Goal: Information Seeking & Learning: Learn about a topic

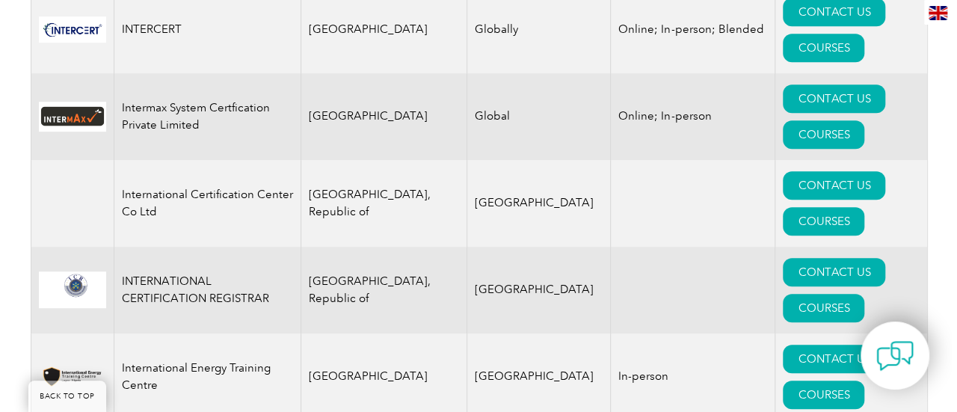
scroll to position [11734, 0]
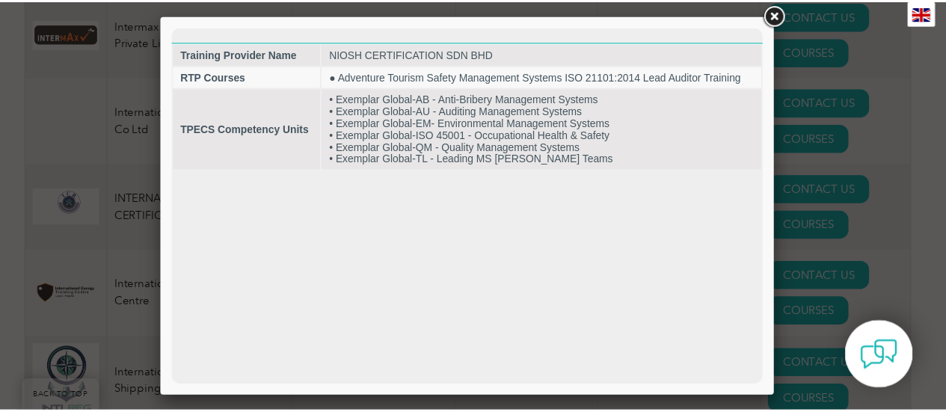
scroll to position [11836, 0]
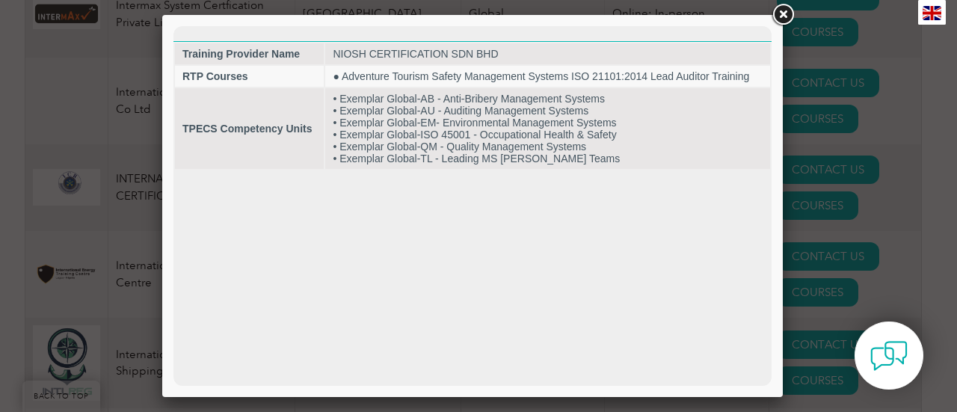
click at [783, 17] on link at bounding box center [782, 14] width 27 height 27
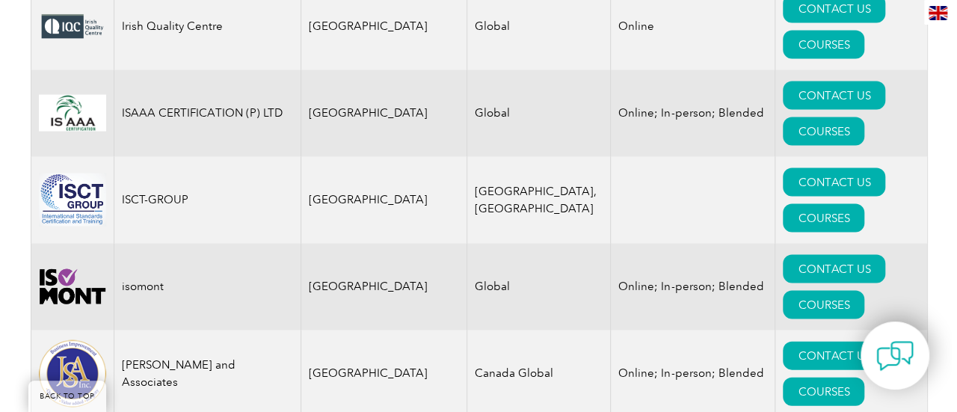
scroll to position [12622, 0]
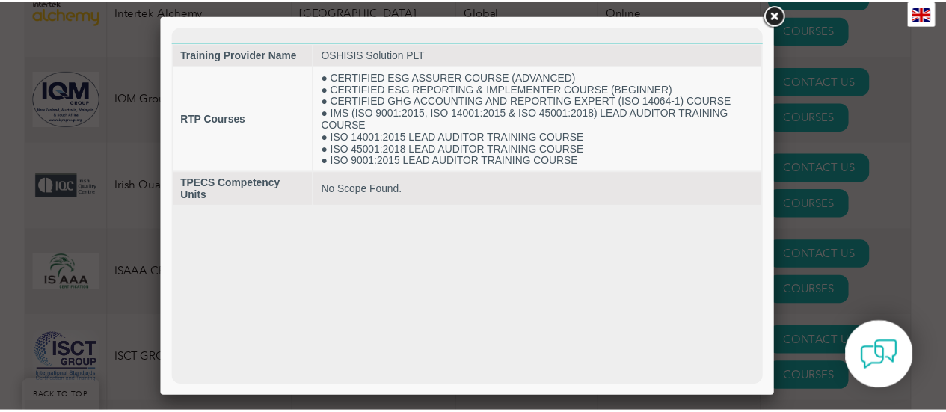
scroll to position [0, 0]
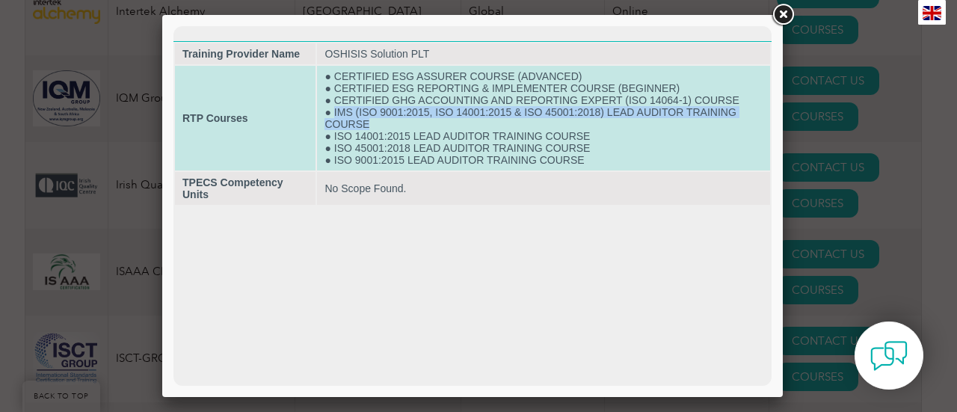
drag, startPoint x: 333, startPoint y: 113, endPoint x: 374, endPoint y: 123, distance: 41.7
click at [374, 123] on td "● CERTIFIED ESG ASSURER COURSE (ADVANCED) ● CERTIFIED ESG REPORTING & IMPLEMENT…" at bounding box center [543, 118] width 453 height 105
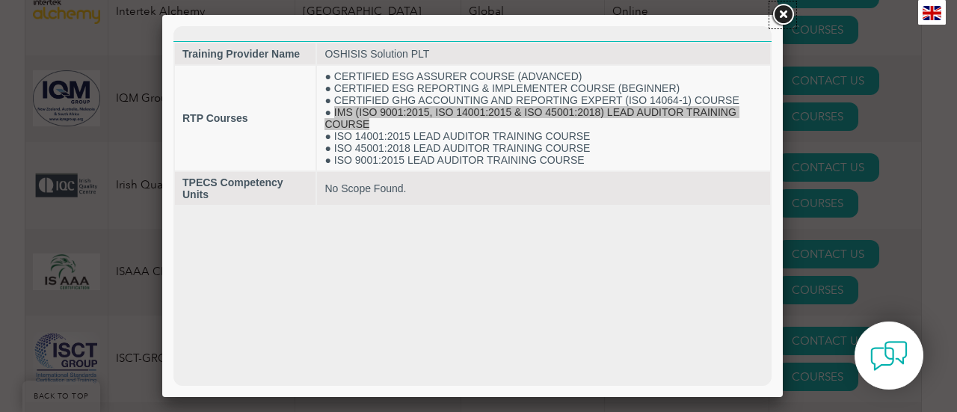
click at [789, 19] on link at bounding box center [782, 14] width 27 height 27
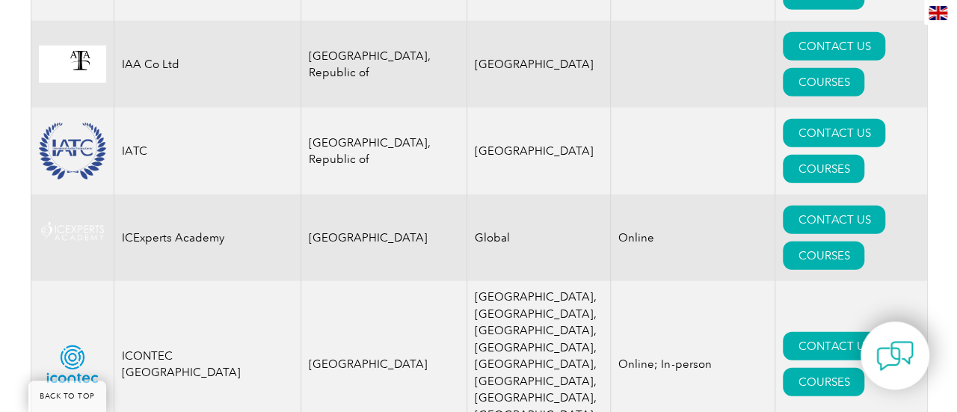
scroll to position [10460, 0]
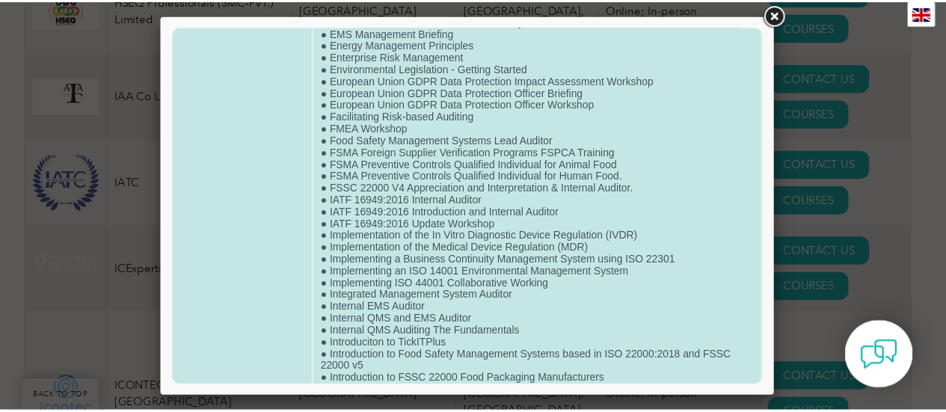
scroll to position [0, 0]
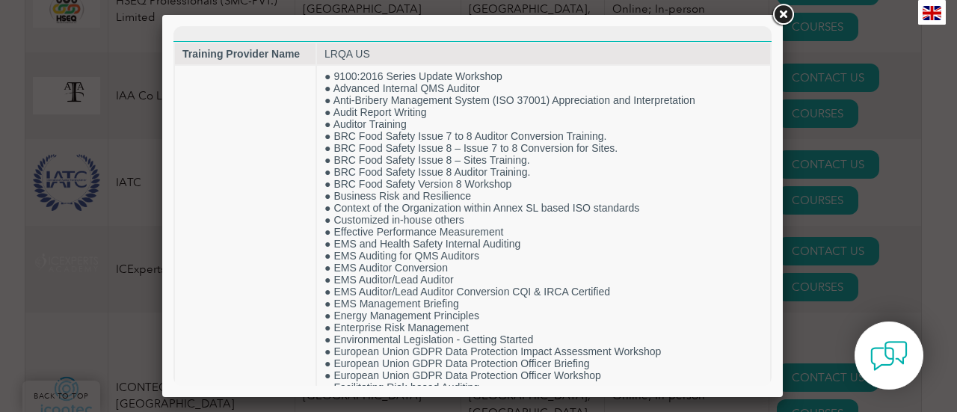
click at [789, 12] on link at bounding box center [782, 14] width 27 height 27
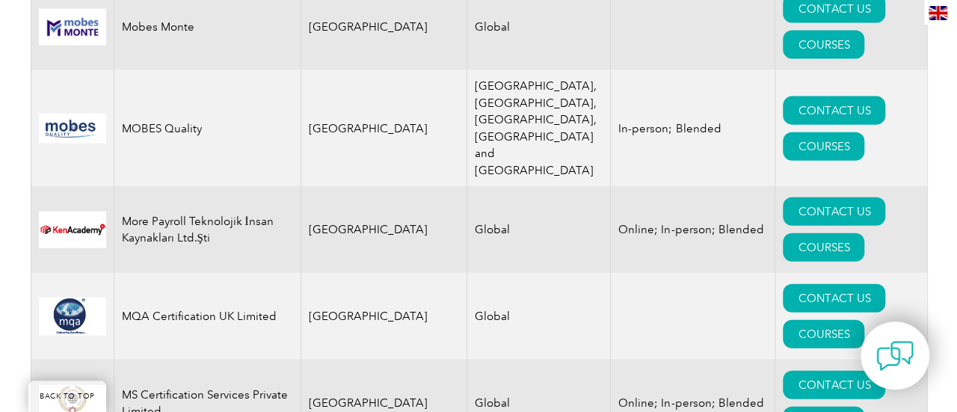
scroll to position [15848, 0]
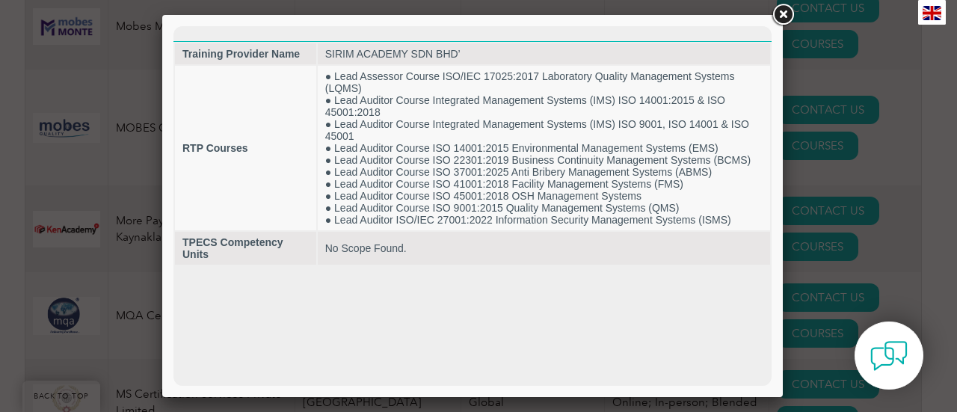
scroll to position [0, 0]
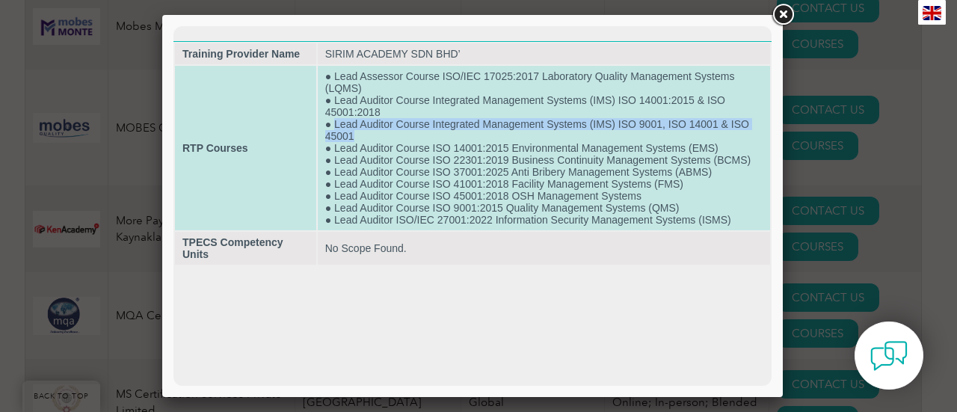
drag, startPoint x: 336, startPoint y: 122, endPoint x: 360, endPoint y: 135, distance: 28.1
click at [360, 135] on td "● Lead Assessor Course ISO/IEC 17025:2017 Laboratory Quality Management Systems…" at bounding box center [544, 148] width 452 height 164
copy td "Lead Auditor Course Integrated Management Systems (IMS) ISO 9001, ISO 14001 & I…"
